Goal: Register for event/course

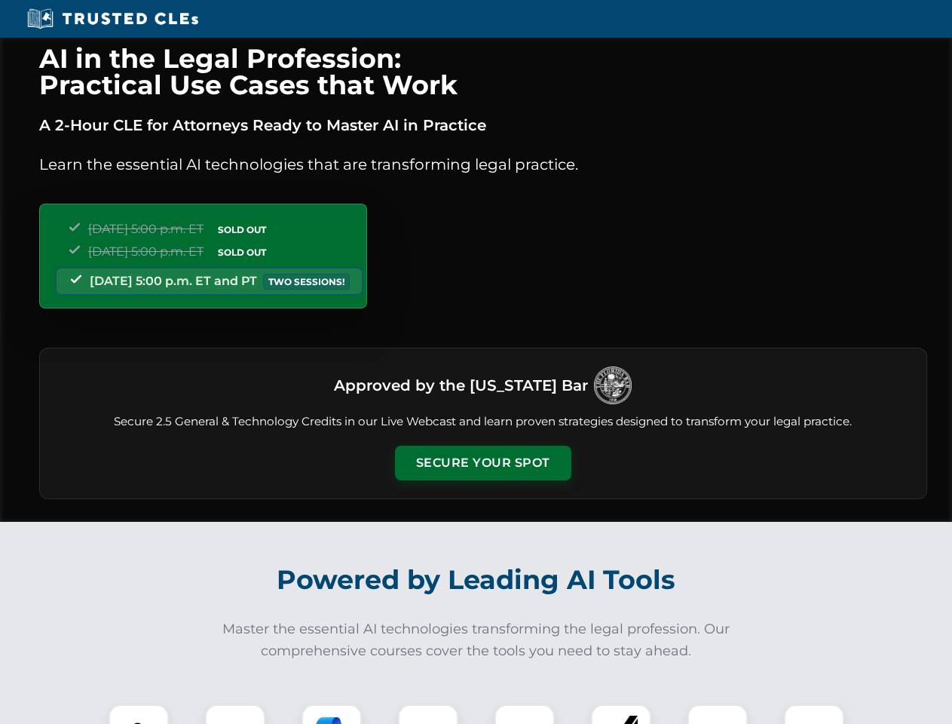
click at [483, 463] on button "Secure Your Spot" at bounding box center [483, 463] width 176 height 35
click at [139, 714] on img at bounding box center [139, 735] width 44 height 44
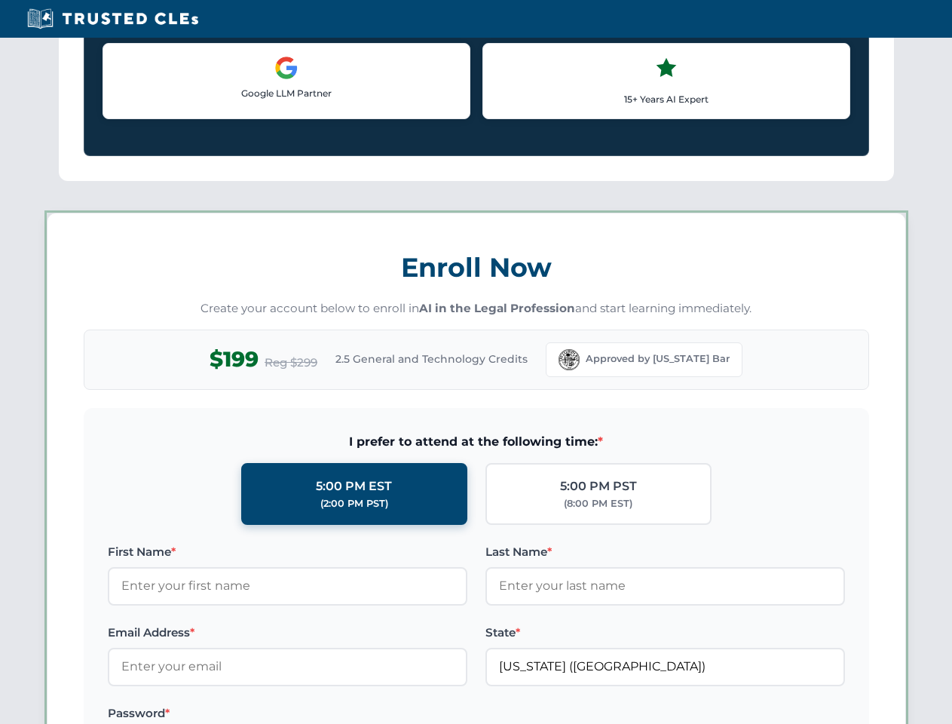
click at [332, 714] on label "Password *" at bounding box center [288, 713] width 360 height 18
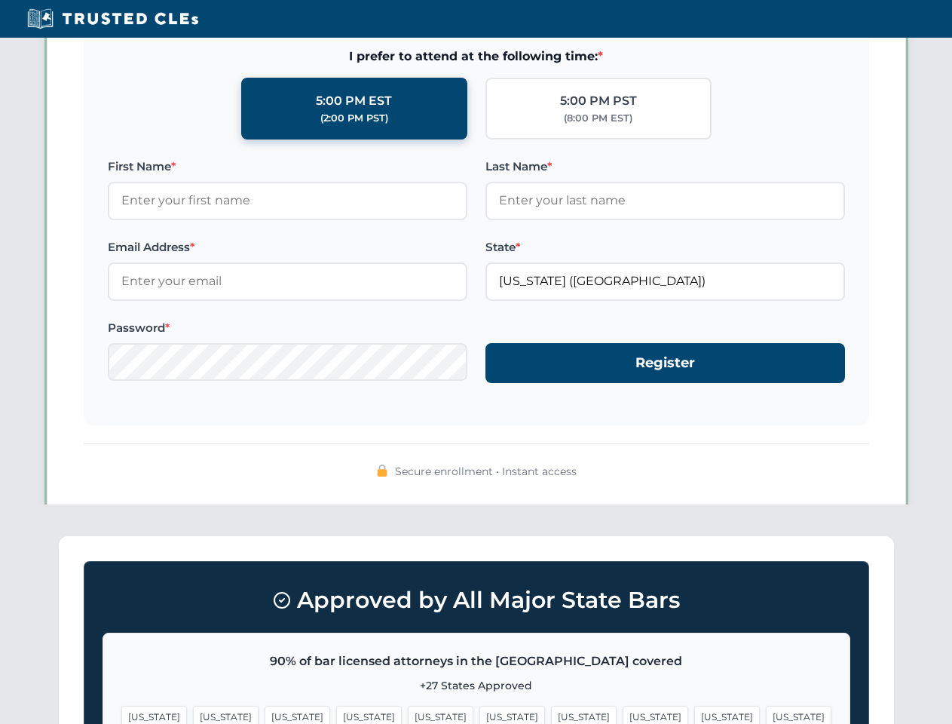
click at [694, 714] on span "[US_STATE]" at bounding box center [727, 717] width 66 height 22
